Goal: Ask a question

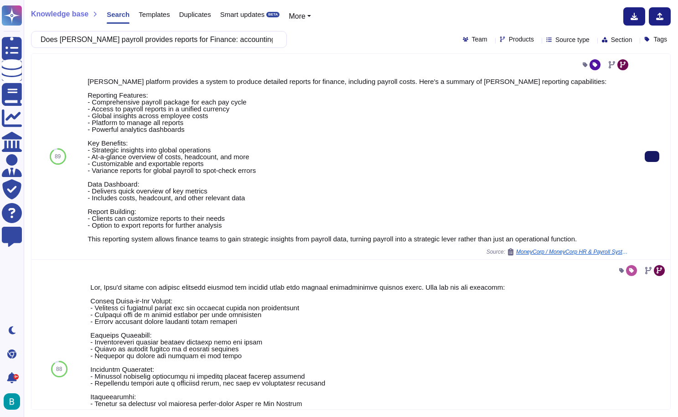
type input "Does [PERSON_NAME] payroll provides reports for Finance: accounting entries, co…"
click at [659, 154] on button at bounding box center [652, 156] width 15 height 11
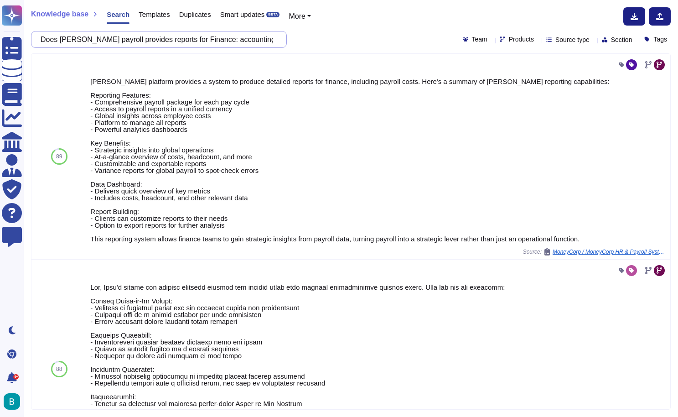
click at [211, 41] on input "Does [PERSON_NAME] payroll provides reports for Finance: accounting entries, co…" at bounding box center [156, 39] width 241 height 16
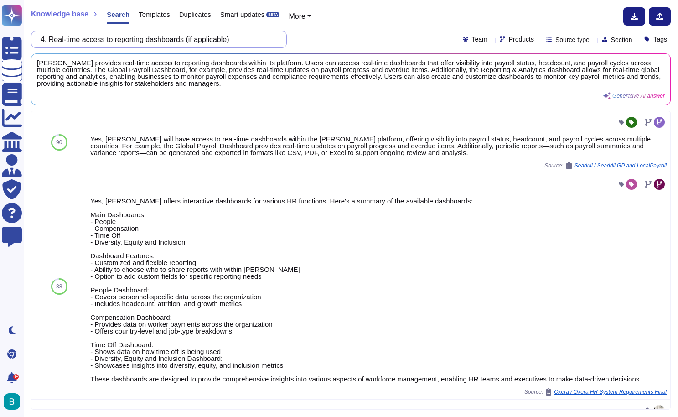
click at [200, 40] on input "4. Real-time access to reporting dashboards (if applicable)" at bounding box center [156, 39] width 241 height 16
paste input "5. Compliance tracking and updates on local regulation changes"
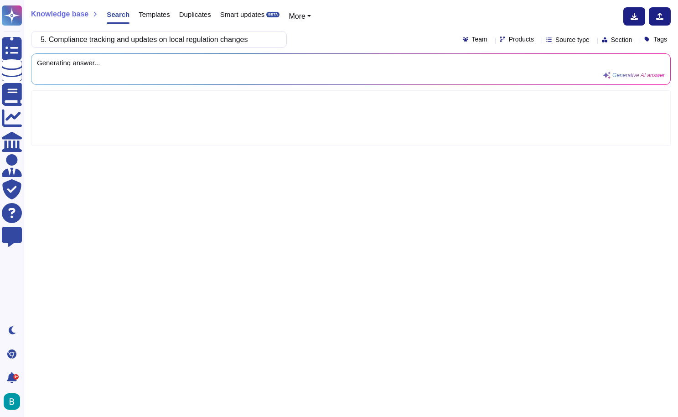
click at [362, 35] on div "5. Compliance tracking and updates on local regulation changes Team Products So…" at bounding box center [351, 39] width 640 height 17
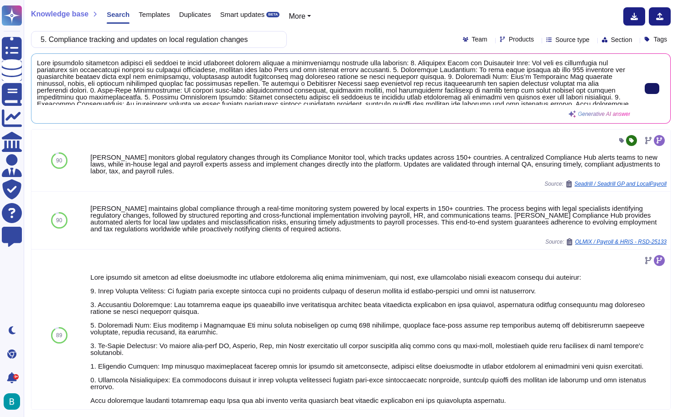
click at [253, 34] on input "5. Compliance tracking and updates on local regulation changes" at bounding box center [156, 39] width 241 height 16
paste input "6. Support during internal and external audits or inspection"
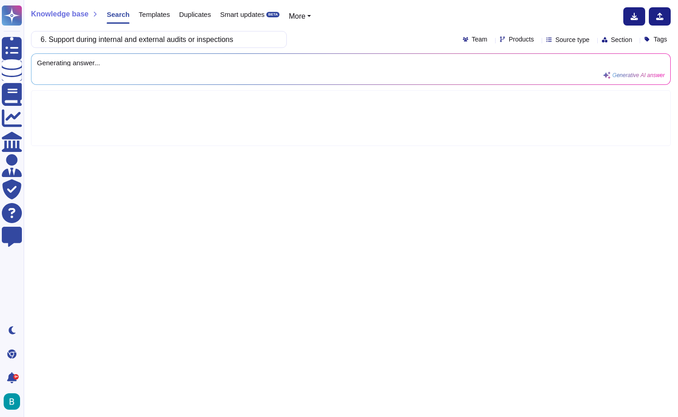
type input "6. Support during internal and external audits or inspections"
click at [345, 31] on div "6. Support during internal and external audits or inspections Team Products Sou…" at bounding box center [351, 39] width 640 height 17
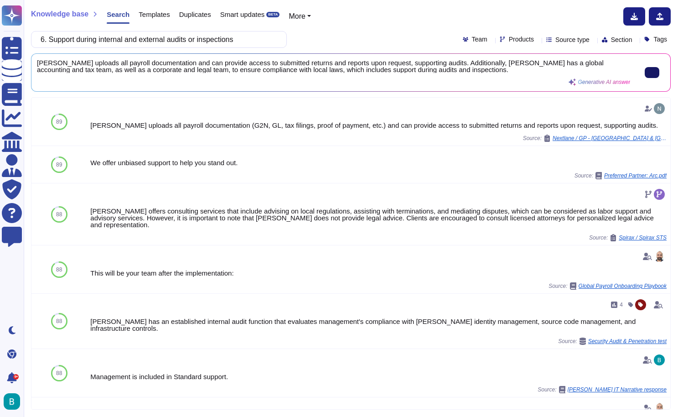
click at [652, 72] on icon at bounding box center [652, 72] width 0 height 0
